Goal: Information Seeking & Learning: Find specific fact

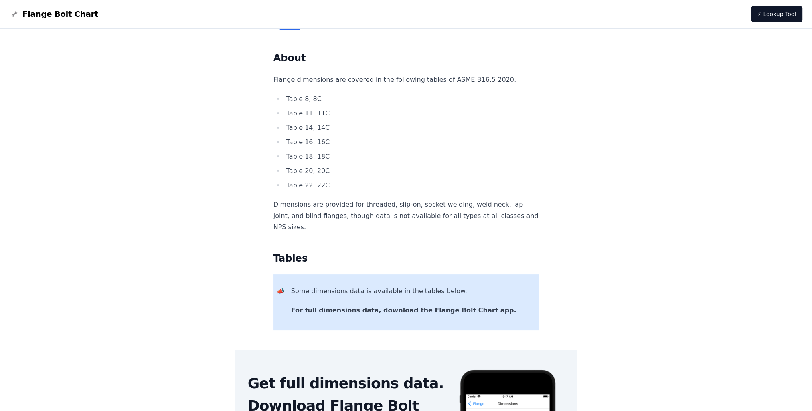
scroll to position [120, 0]
click at [324, 115] on li "Table 11, 11C" at bounding box center [411, 112] width 255 height 11
drag, startPoint x: 321, startPoint y: 106, endPoint x: 332, endPoint y: 175, distance: 69.4
click at [332, 175] on ul "Table 8, 8C Table 11, 11C Table 14, 14C Table 16, 16C Table 18, 18C Table 20, 2…" at bounding box center [405, 142] width 265 height 98
drag, startPoint x: 332, startPoint y: 175, endPoint x: 372, endPoint y: 184, distance: 41.2
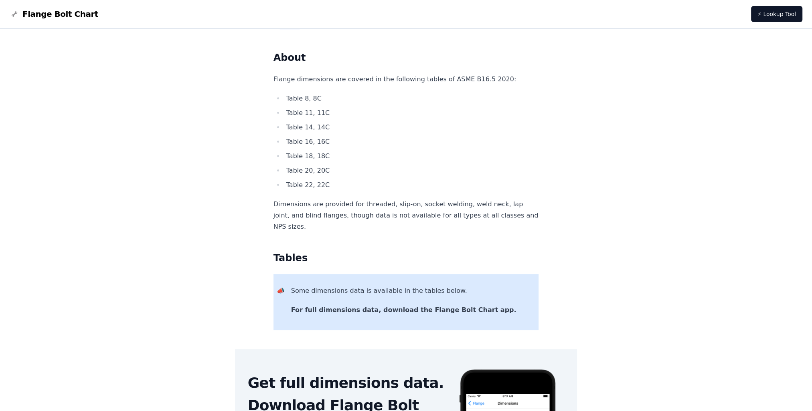
click at [372, 184] on li "Table 22, 22C" at bounding box center [411, 185] width 255 height 11
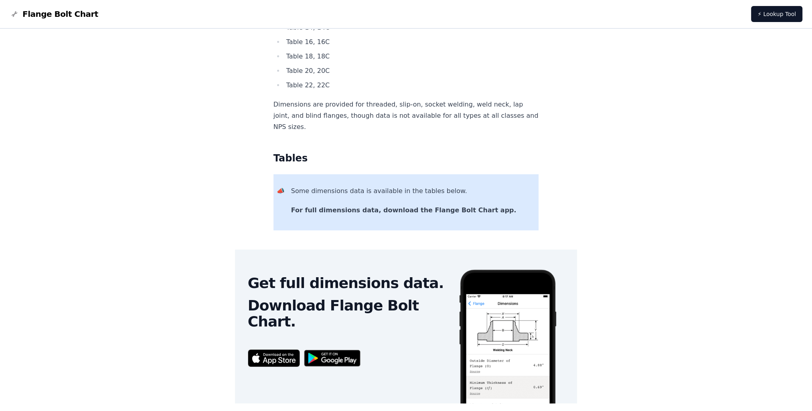
scroll to position [361, 0]
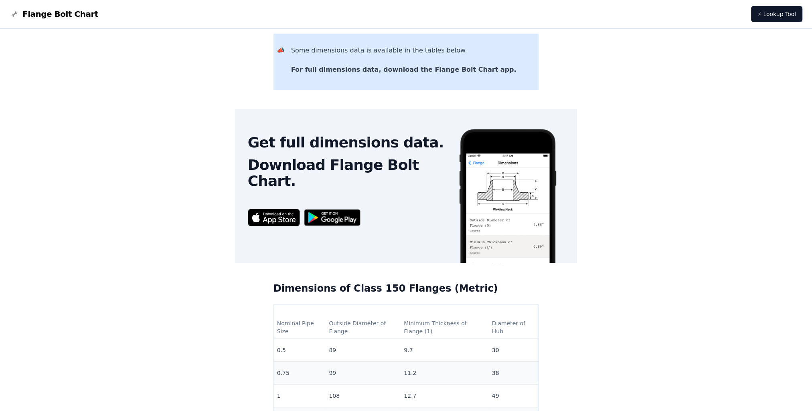
click at [406, 75] on p "For full dimensions data, download the Flange Bolt Chart app." at bounding box center [413, 69] width 245 height 11
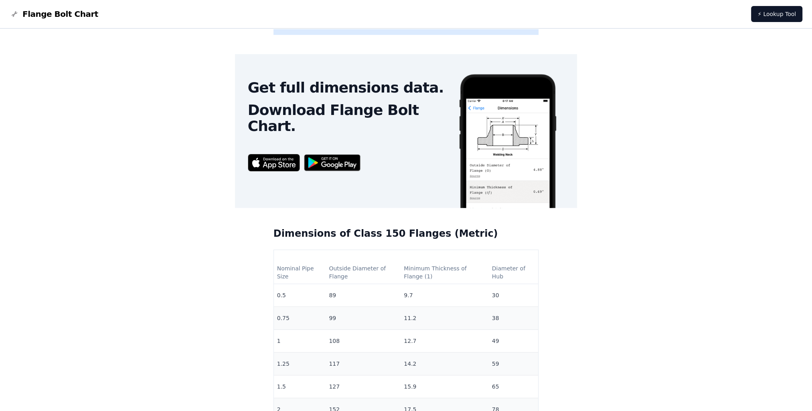
scroll to position [481, 0]
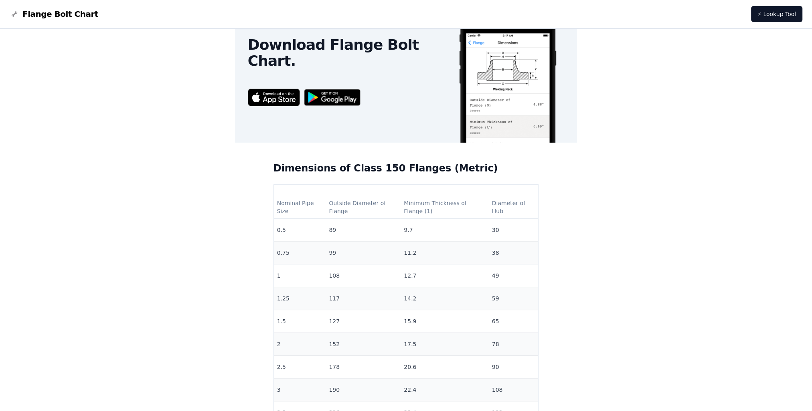
click at [468, 96] on img at bounding box center [508, 107] width 100 height 198
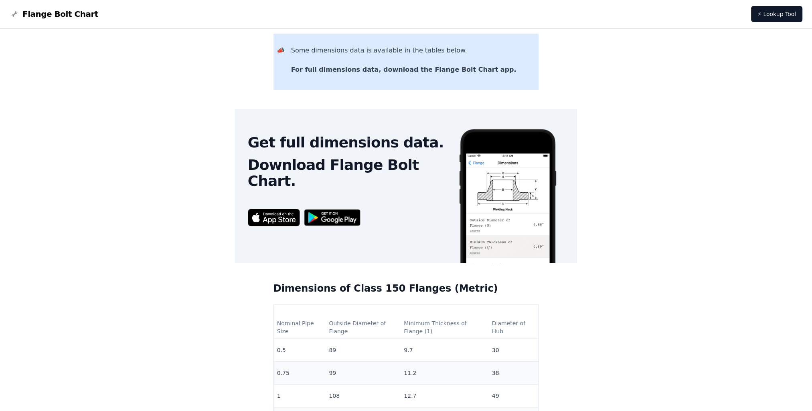
scroll to position [0, 0]
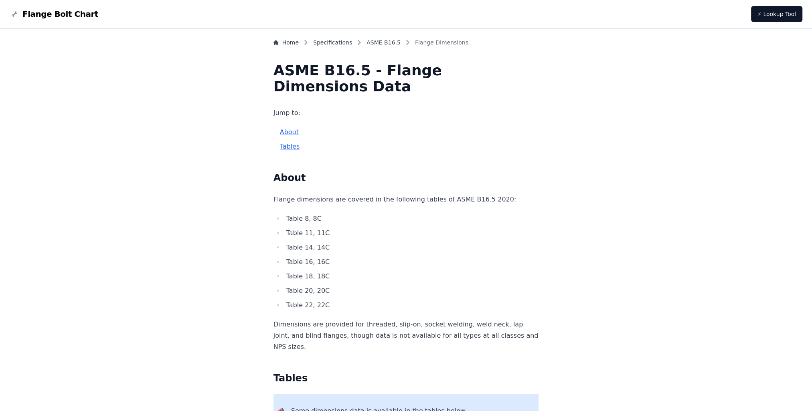
click at [300, 148] on link "Tables" at bounding box center [290, 147] width 20 height 8
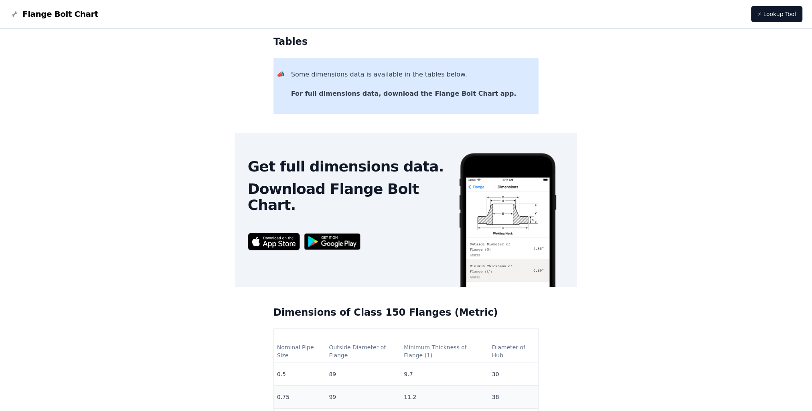
click at [348, 241] on img at bounding box center [332, 241] width 65 height 25
